Goal: Find specific page/section: Find specific page/section

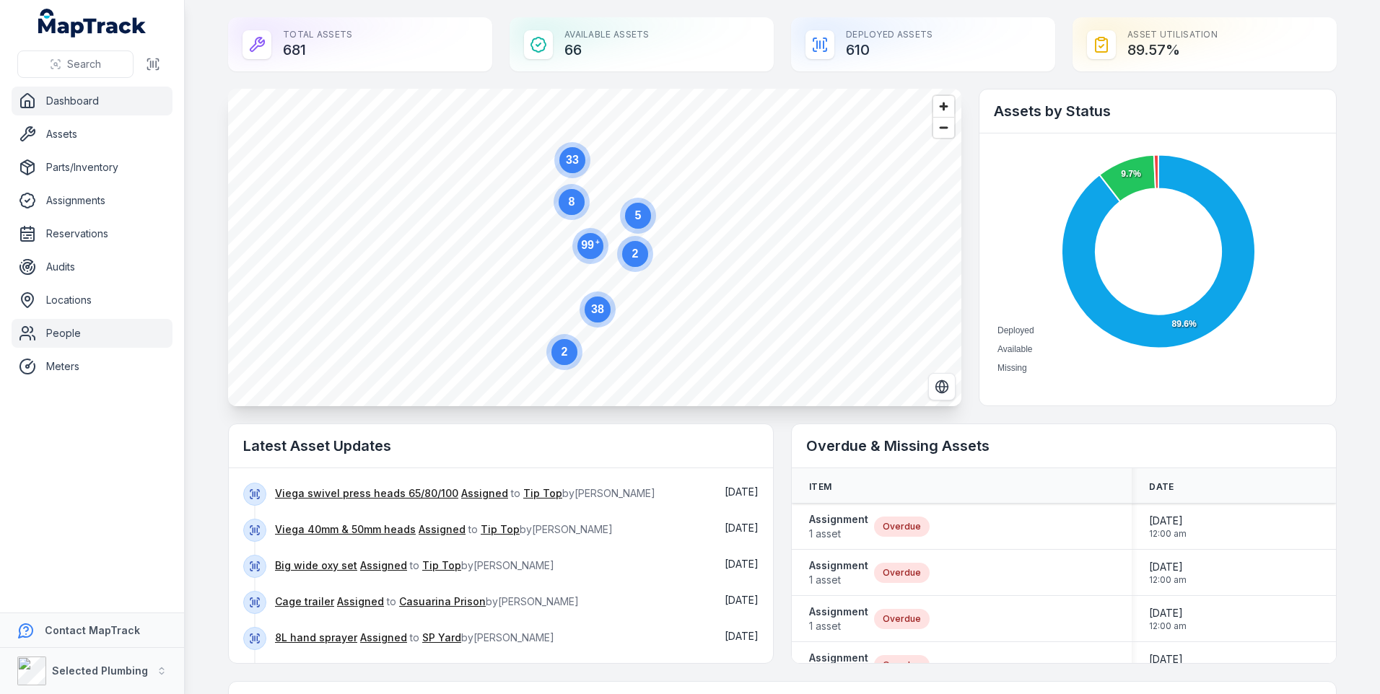
click at [60, 332] on link "People" at bounding box center [92, 333] width 161 height 29
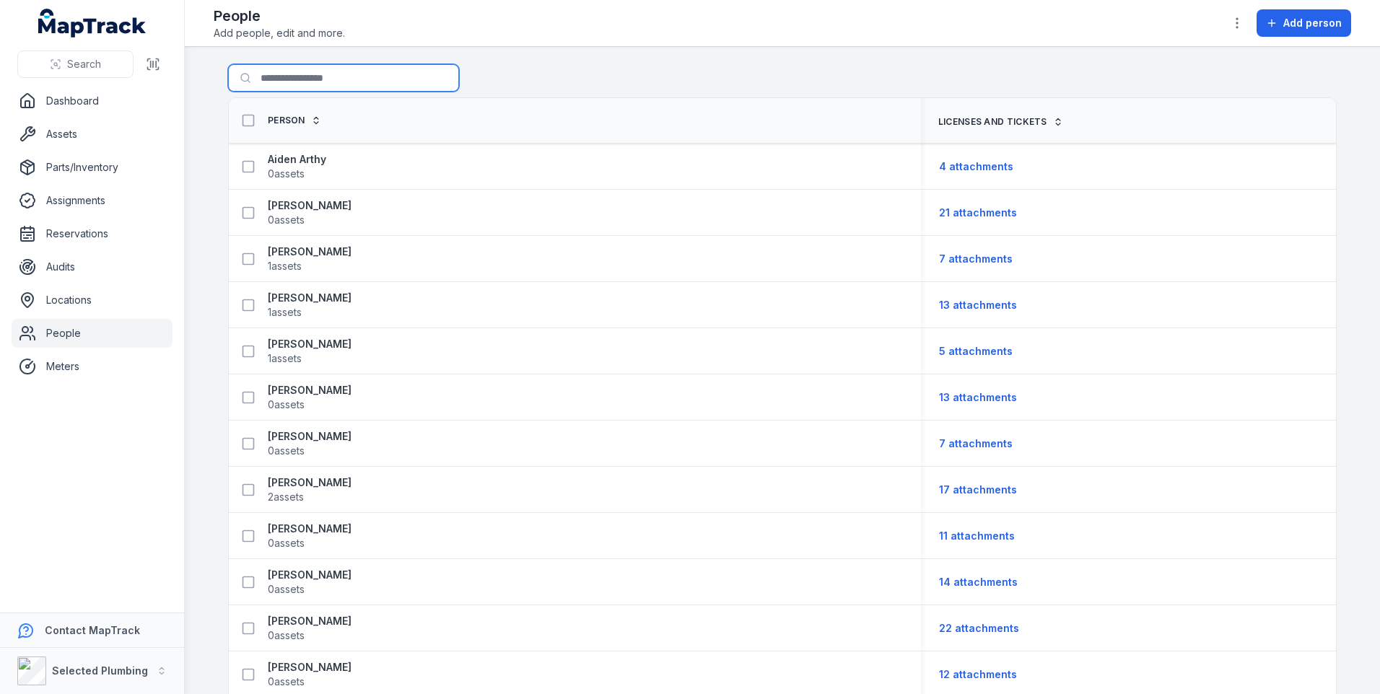
click at [276, 82] on input "Search for people" at bounding box center [343, 77] width 231 height 27
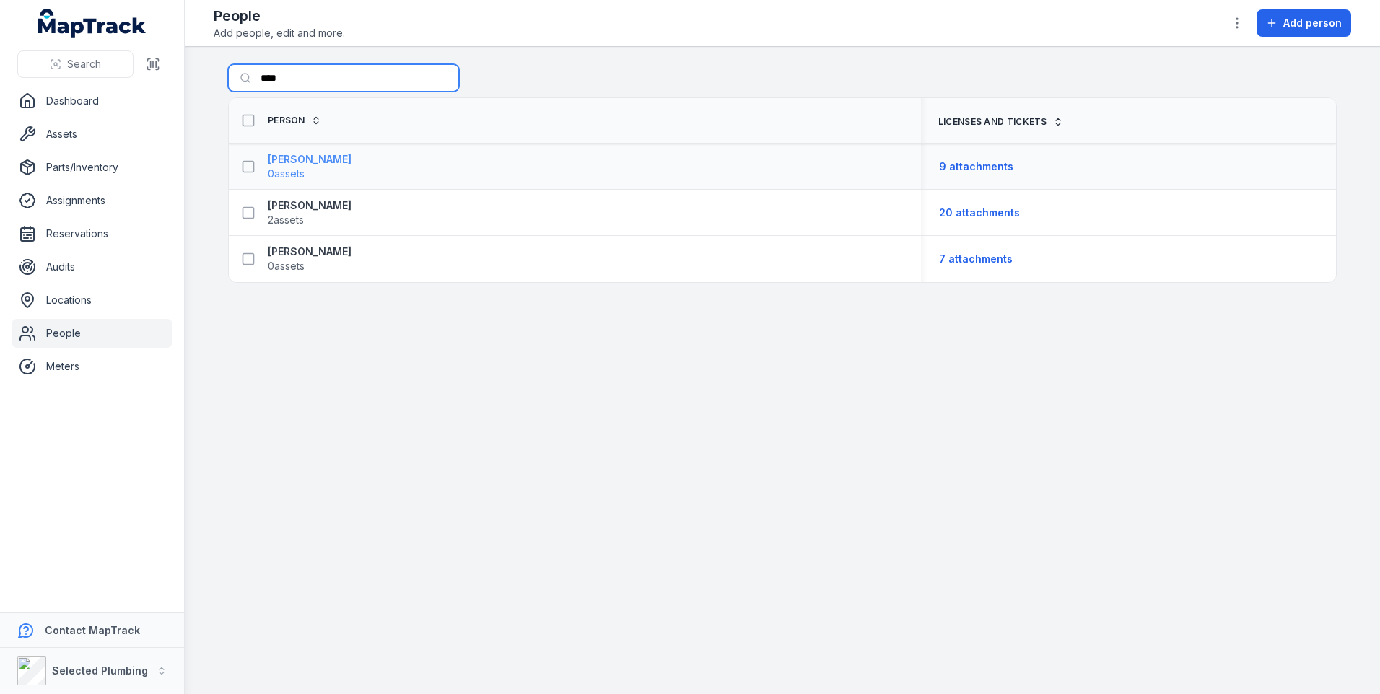
type input "****"
click at [313, 167] on span "0 assets" at bounding box center [310, 174] width 84 height 14
